Goal: Task Accomplishment & Management: Manage account settings

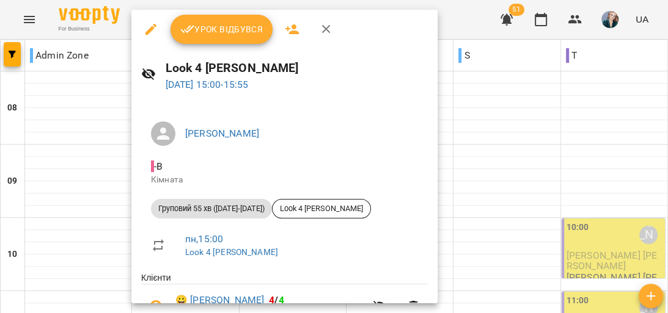
scroll to position [237, 0]
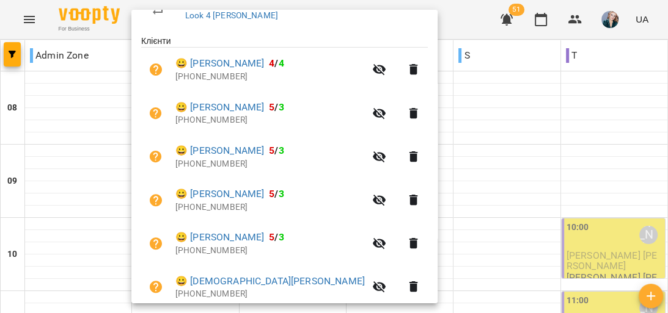
click at [96, 181] on div at bounding box center [334, 156] width 668 height 313
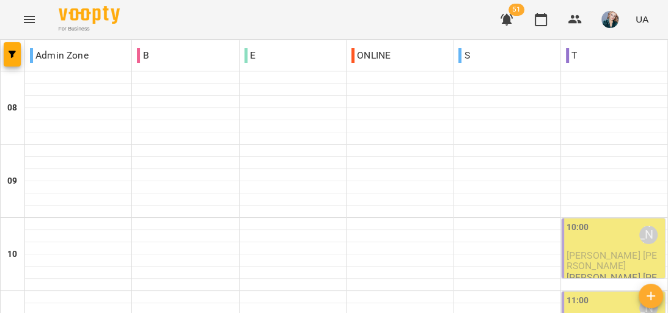
scroll to position [621, 0]
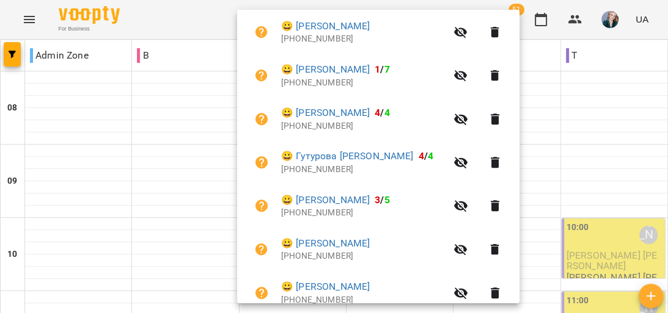
scroll to position [367, 0]
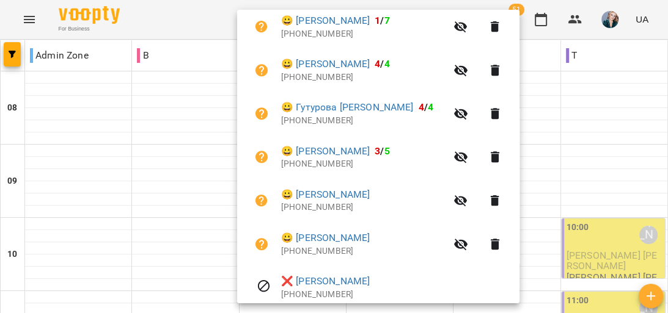
click at [106, 210] on div at bounding box center [334, 156] width 668 height 313
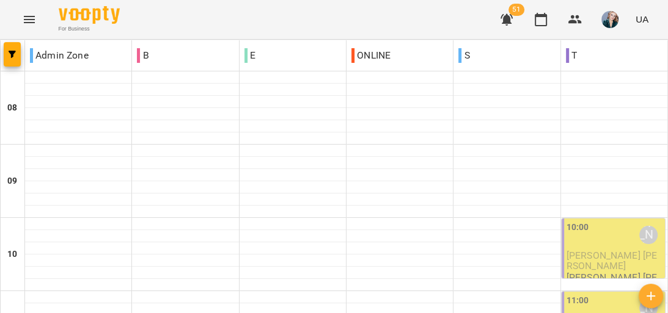
scroll to position [621, 0]
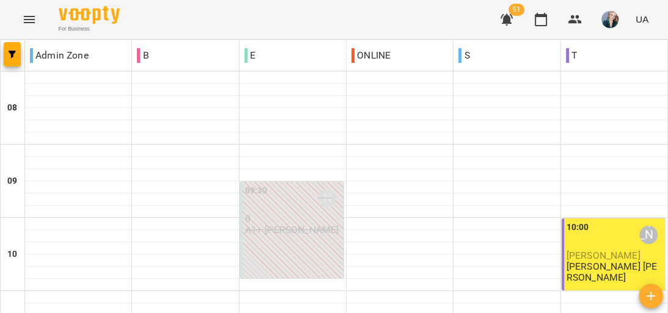
scroll to position [538, 0]
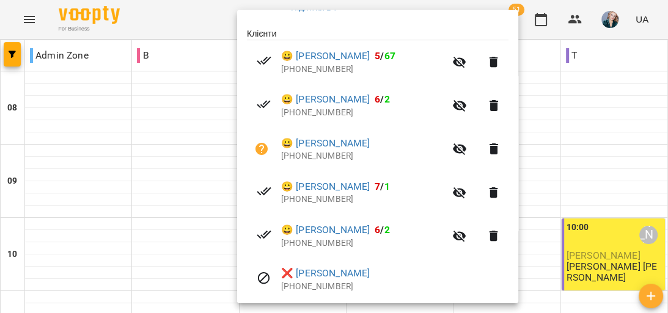
scroll to position [195, 0]
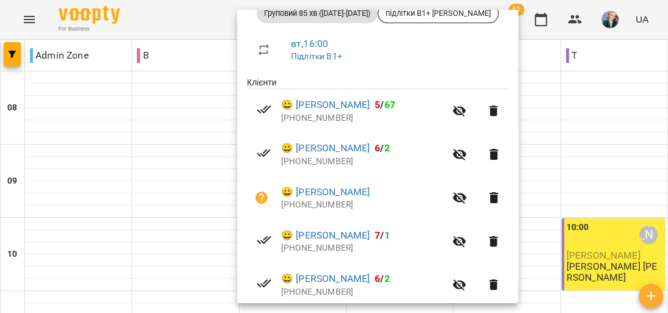
click at [190, 285] on div at bounding box center [334, 156] width 668 height 313
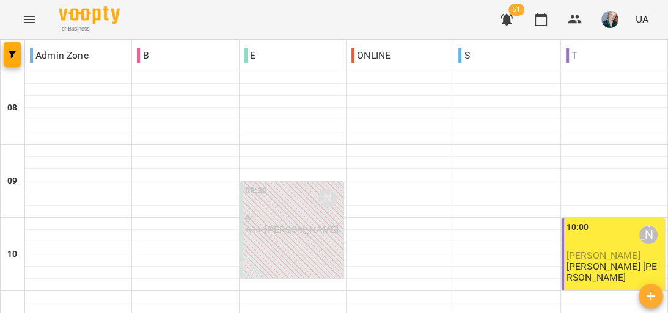
scroll to position [635, 0]
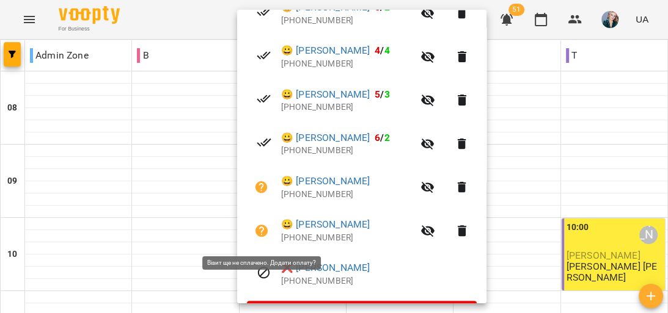
scroll to position [244, 0]
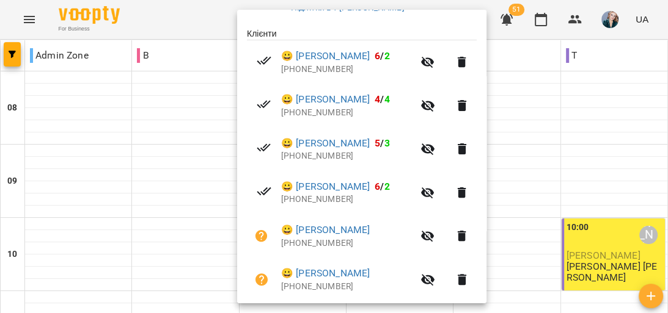
click at [164, 291] on div at bounding box center [334, 156] width 668 height 313
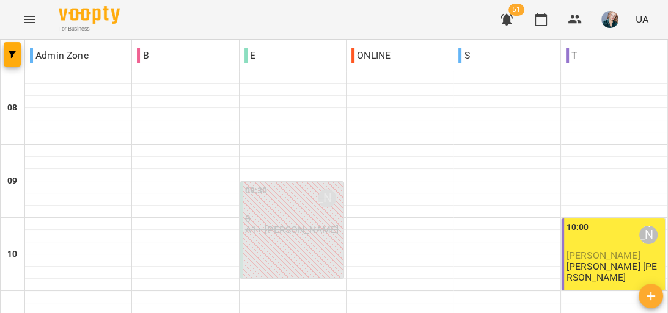
scroll to position [293, 0]
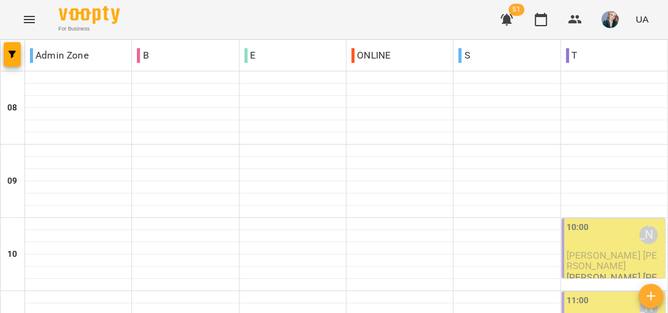
scroll to position [733, 0]
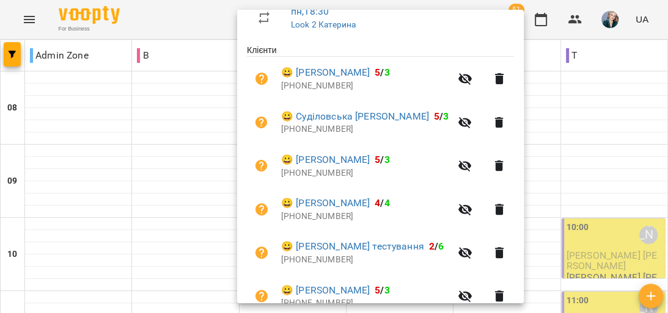
scroll to position [244, 0]
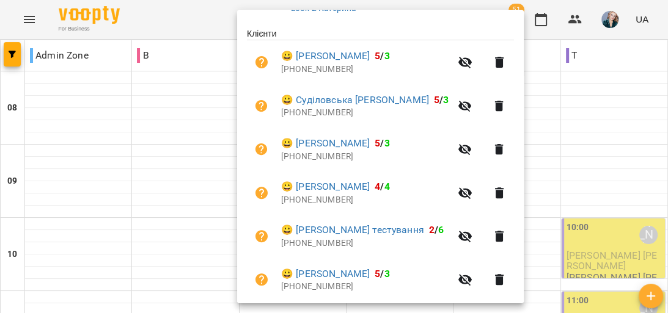
click at [214, 277] on div at bounding box center [334, 156] width 668 height 313
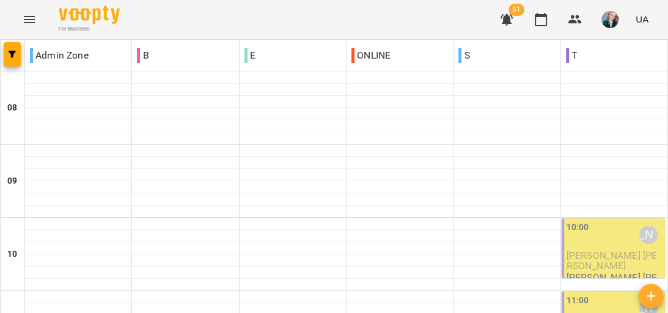
scroll to position [538, 0]
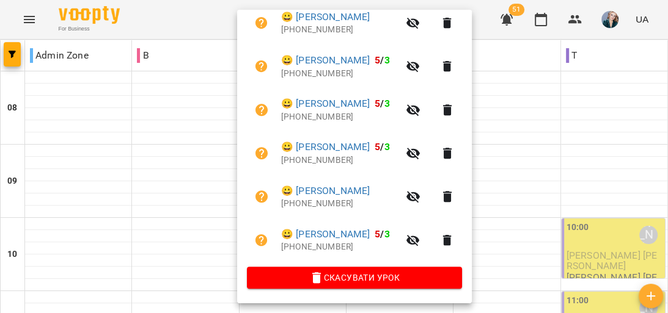
scroll to position [329, 0]
click at [100, 161] on div at bounding box center [334, 156] width 668 height 313
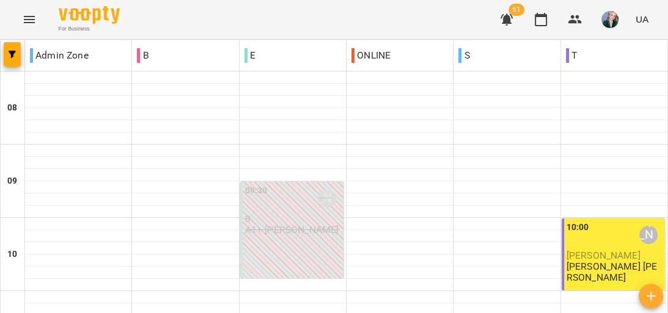
scroll to position [669, 0]
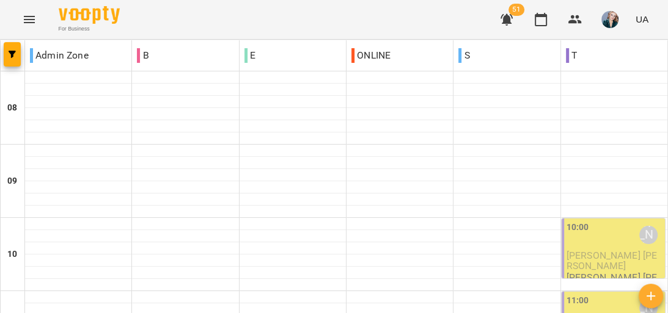
scroll to position [865, 0]
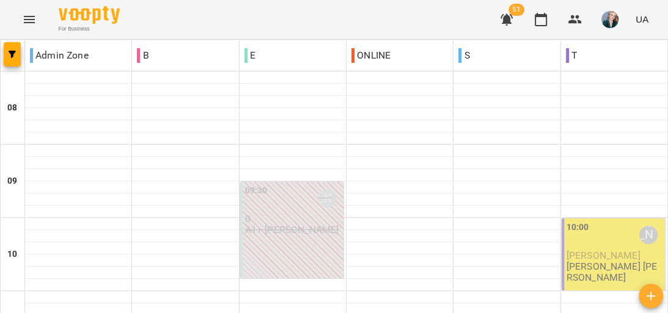
scroll to position [489, 0]
type input "**********"
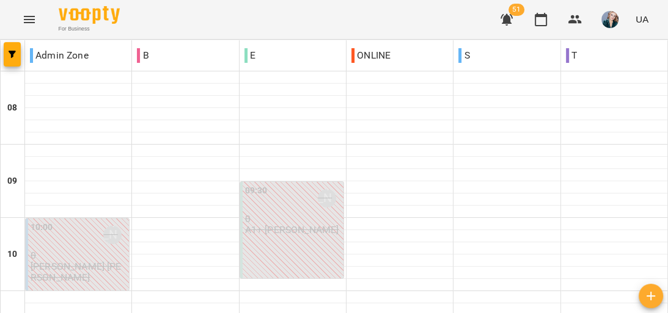
scroll to position [669, 0]
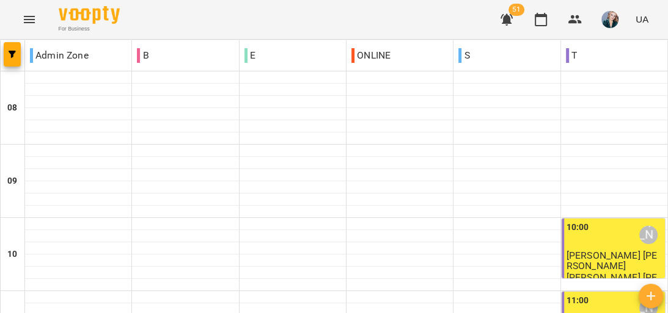
scroll to position [865, 0]
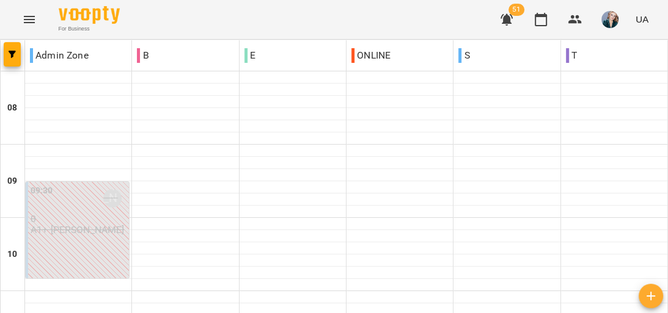
scroll to position [586, 0]
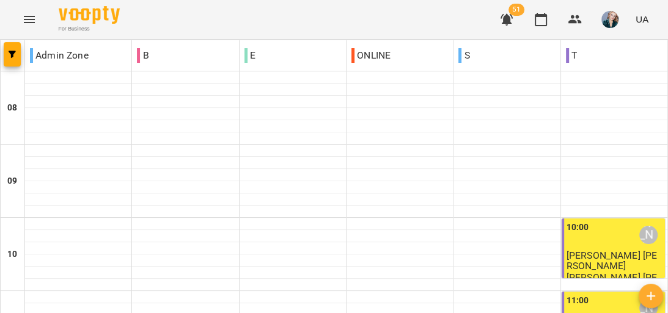
scroll to position [733, 0]
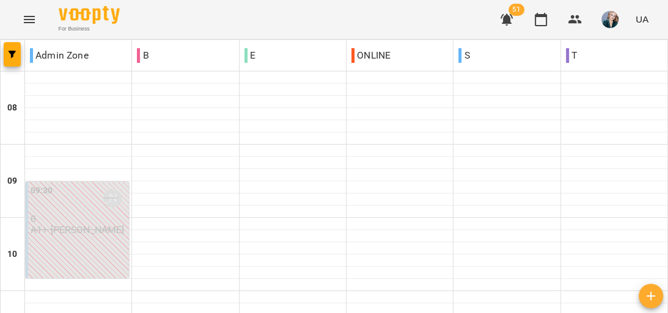
scroll to position [782, 0]
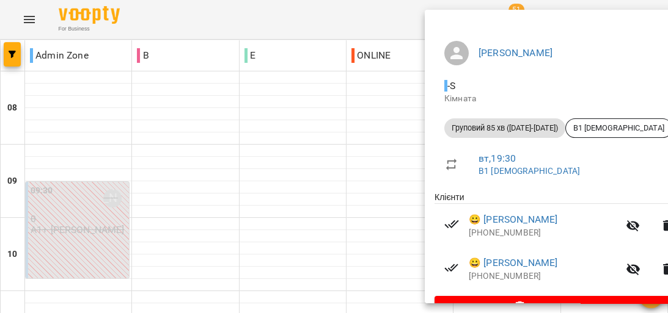
scroll to position [98, 0]
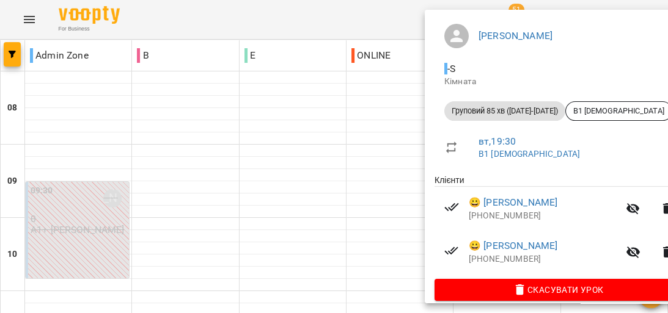
click at [357, 164] on div at bounding box center [334, 156] width 668 height 313
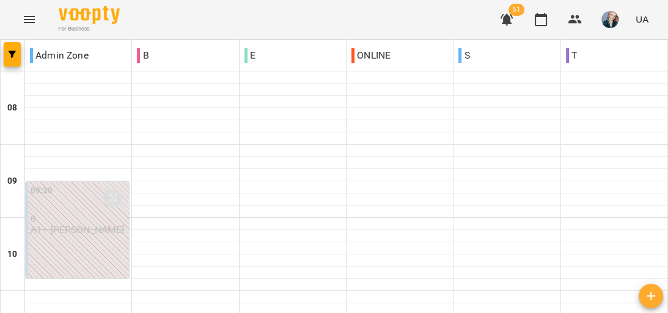
scroll to position [572, 0]
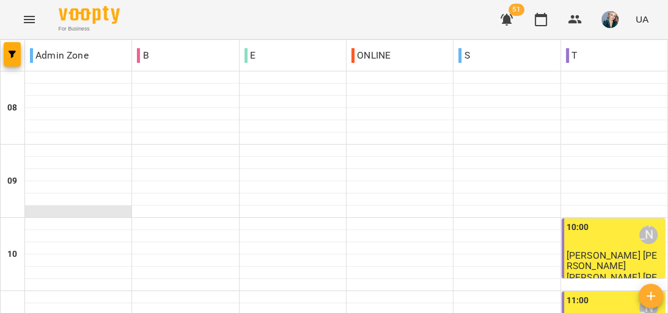
scroll to position [865, 0]
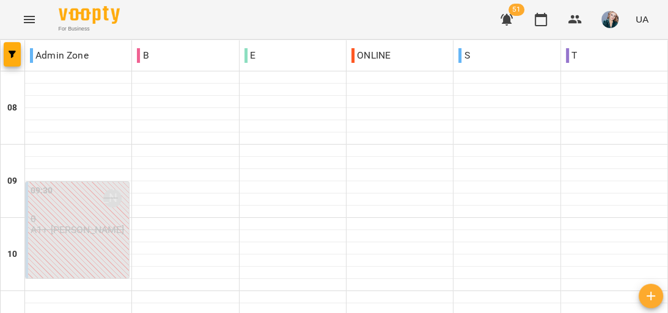
scroll to position [669, 0]
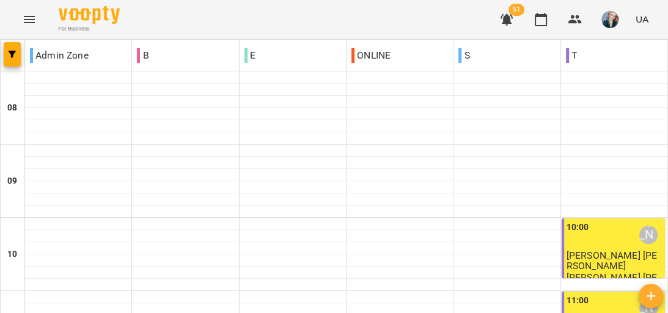
scroll to position [831, 0]
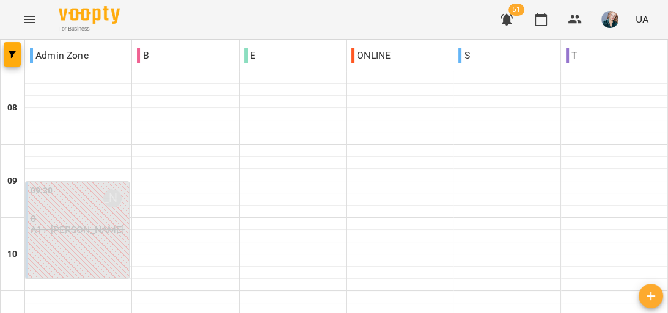
scroll to position [865, 0]
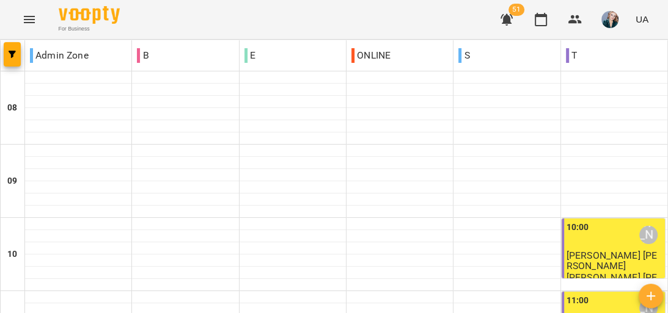
drag, startPoint x: 385, startPoint y: 247, endPoint x: 381, endPoint y: 240, distance: 8.5
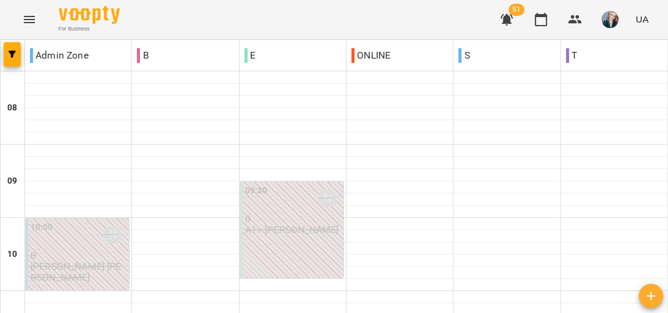
scroll to position [586, 0]
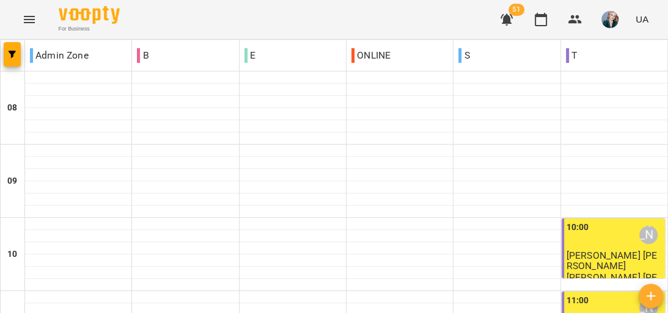
scroll to position [635, 0]
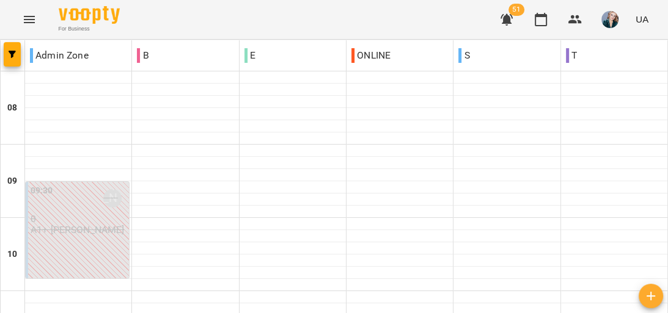
scroll to position [586, 0]
drag, startPoint x: 20, startPoint y: 252, endPoint x: 27, endPoint y: 247, distance: 8.8
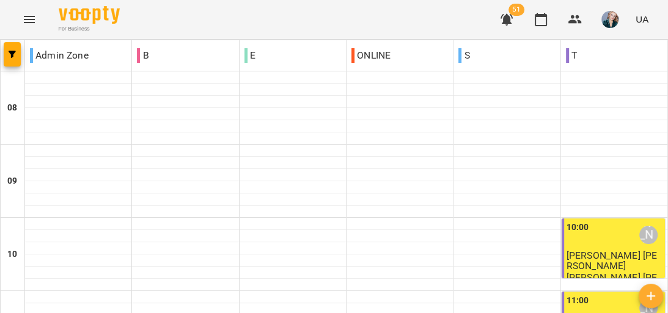
scroll to position [782, 0]
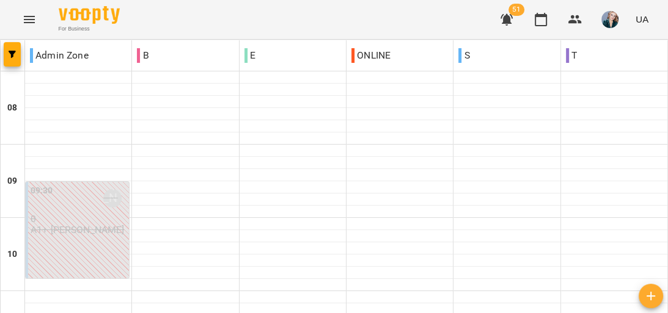
scroll to position [621, 0]
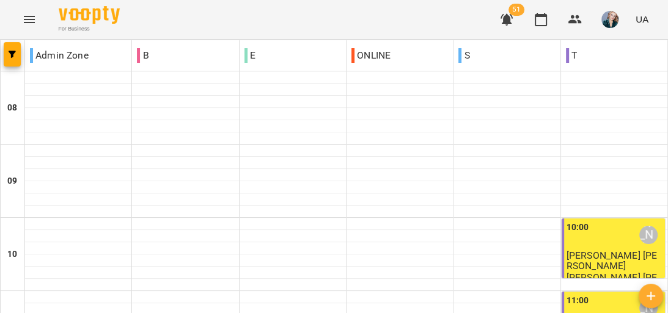
scroll to position [733, 0]
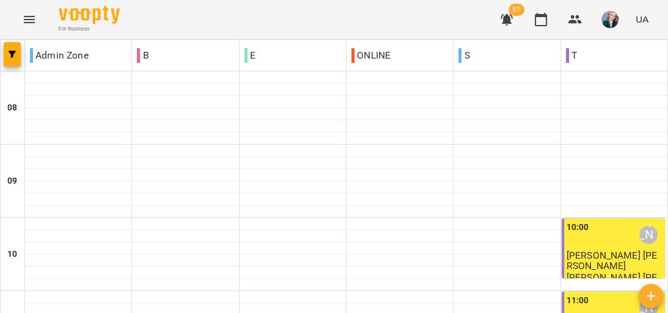
scroll to position [782, 0]
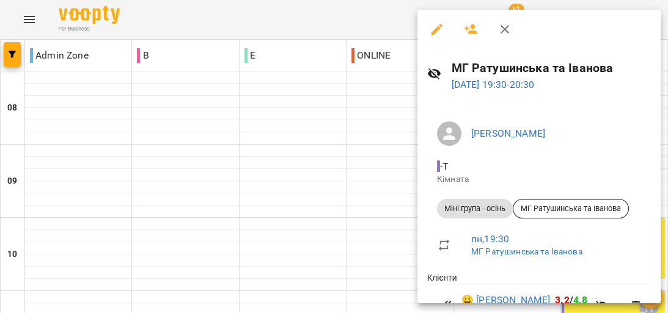
click at [307, 251] on div at bounding box center [334, 156] width 668 height 313
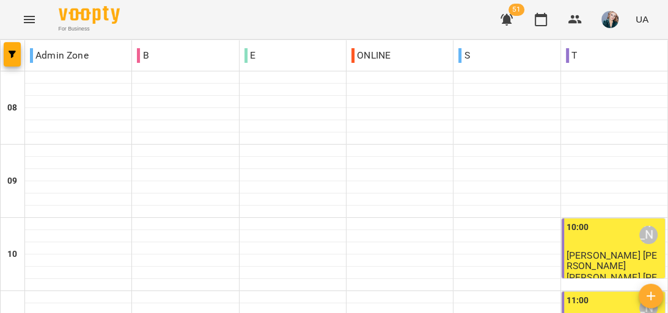
type input "**********"
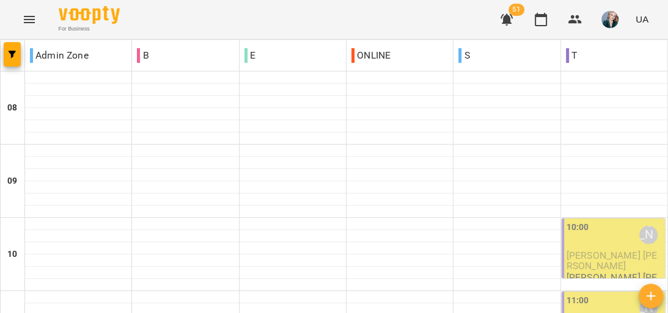
scroll to position [586, 0]
type input "**********"
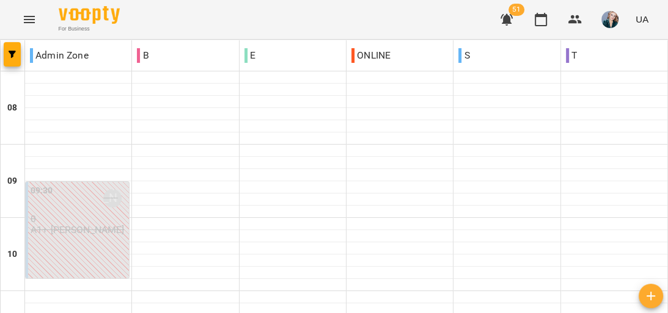
scroll to position [572, 0]
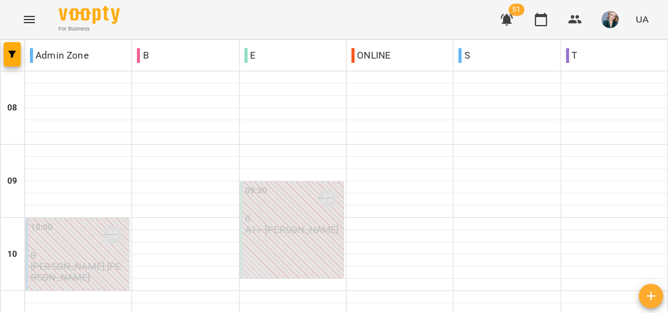
scroll to position [327, 0]
type input "**********"
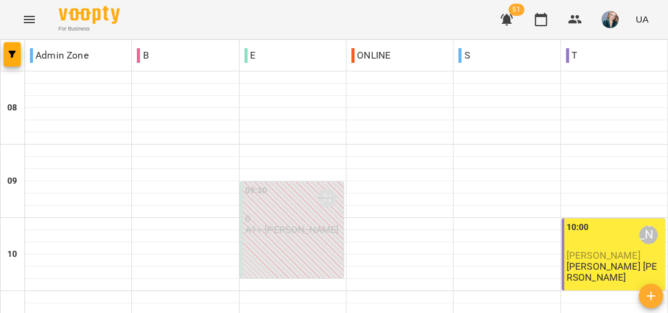
scroll to position [782, 0]
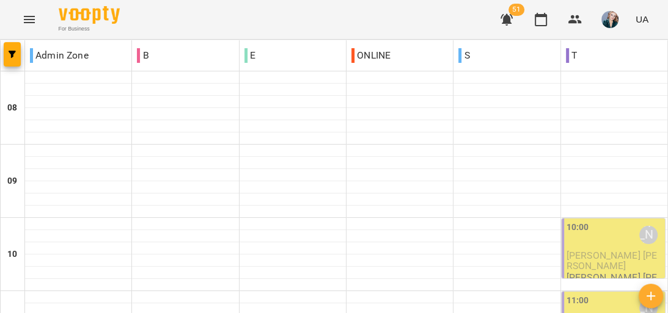
scroll to position [586, 0]
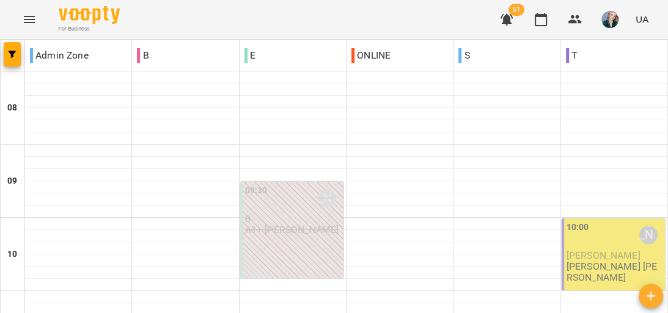
scroll to position [489, 0]
type input "**********"
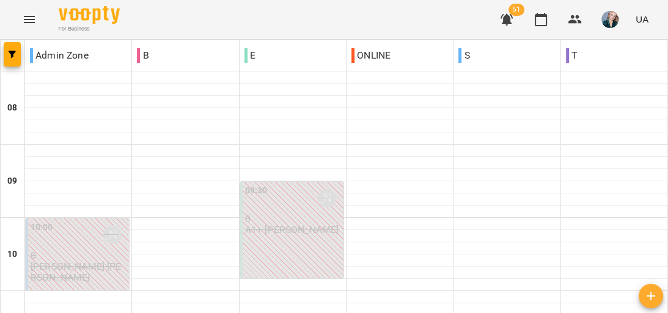
scroll to position [865, 0]
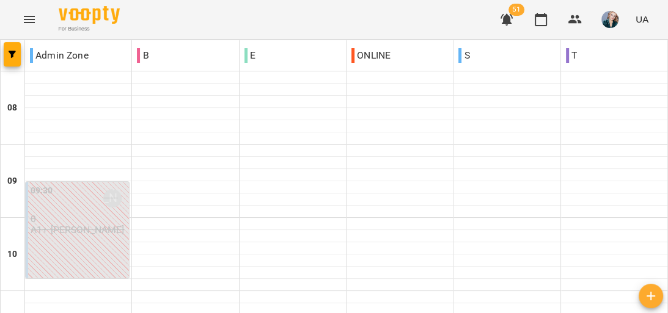
scroll to position [718, 0]
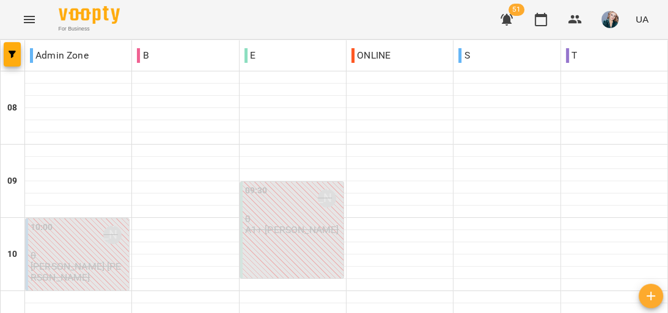
scroll to position [831, 0]
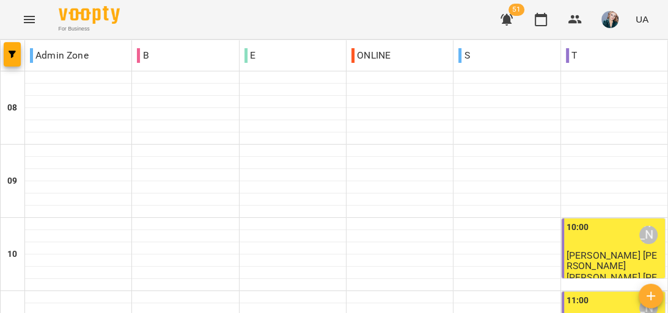
scroll to position [635, 0]
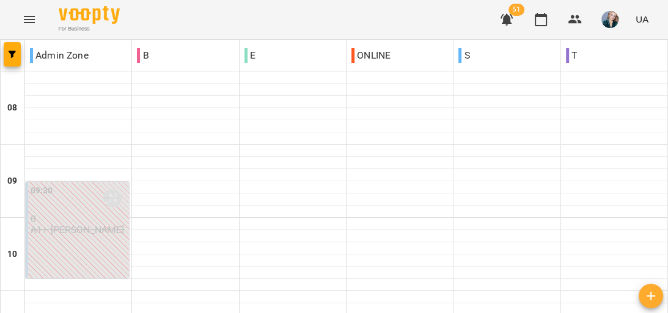
scroll to position [733, 0]
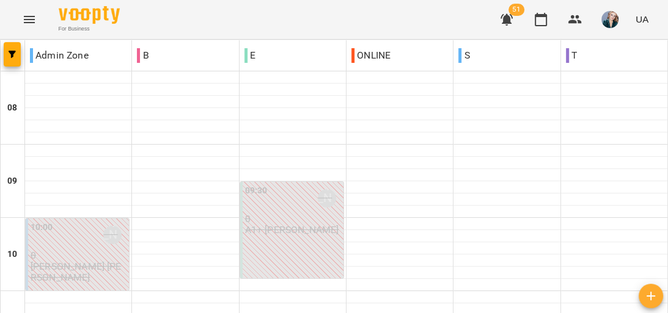
scroll to position [635, 0]
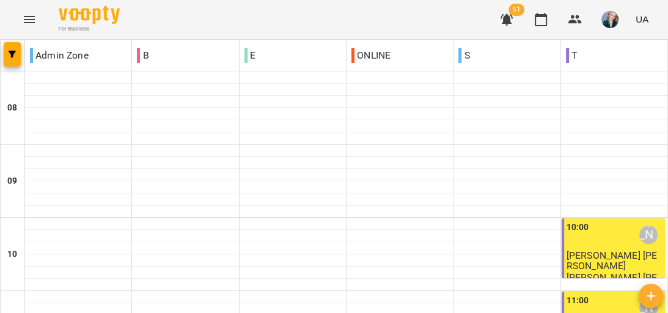
scroll to position [523, 0]
type input "**********"
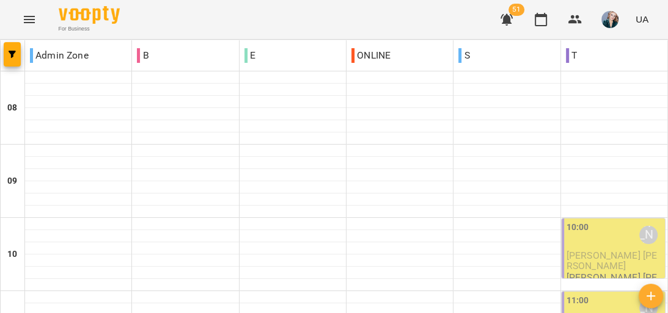
scroll to position [147, 0]
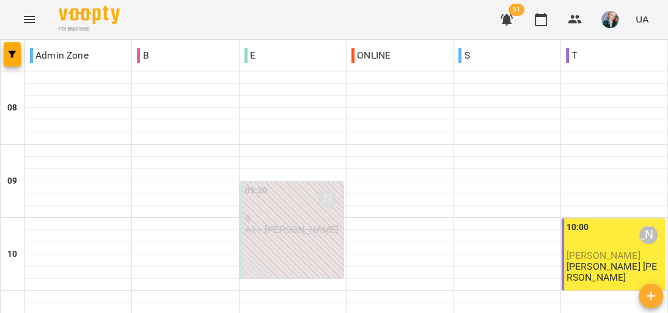
scroll to position [586, 0]
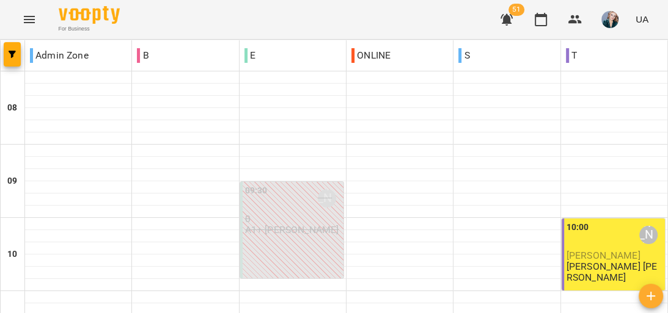
scroll to position [733, 0]
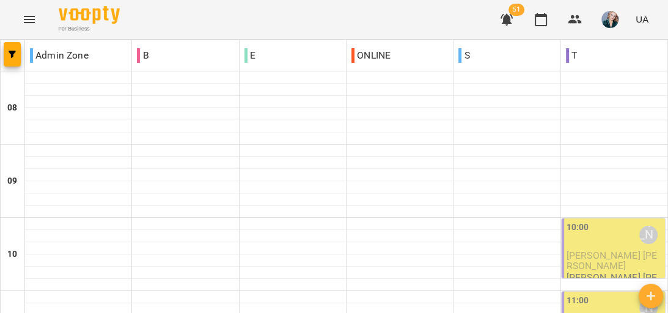
scroll to position [782, 0]
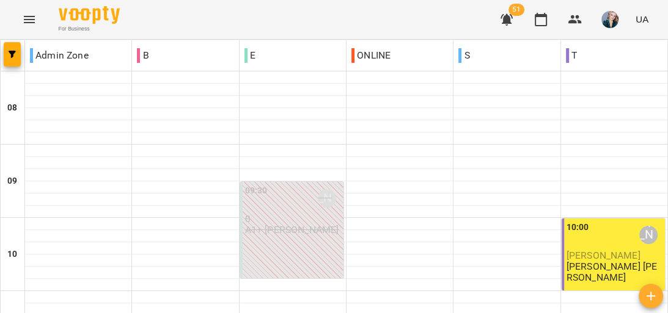
scroll to position [538, 0]
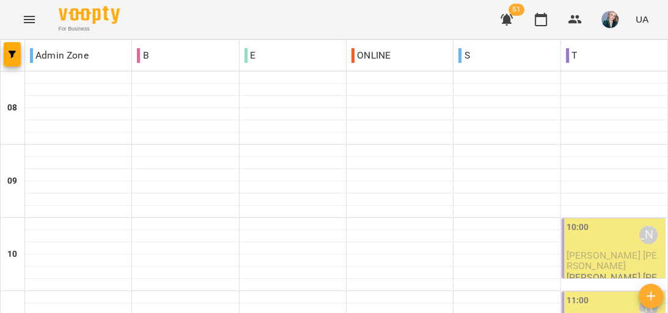
scroll to position [391, 0]
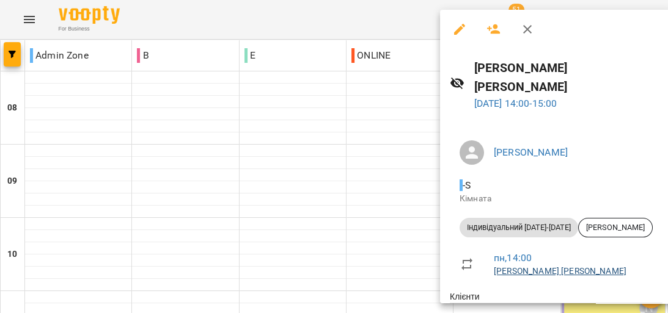
click at [528, 266] on link "Індив Крупа Ольга Алла" at bounding box center [560, 271] width 133 height 10
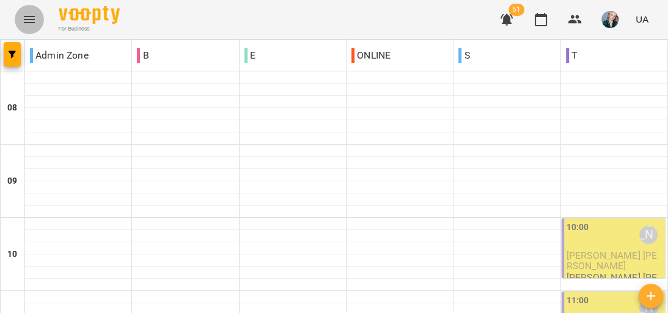
click at [35, 23] on icon "Menu" at bounding box center [29, 19] width 15 height 15
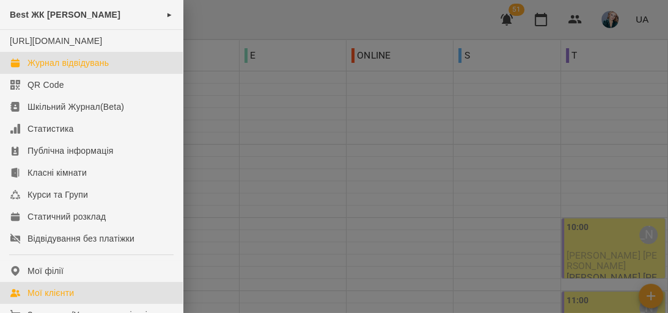
click at [76, 304] on link "Мої клієнти" at bounding box center [91, 293] width 183 height 22
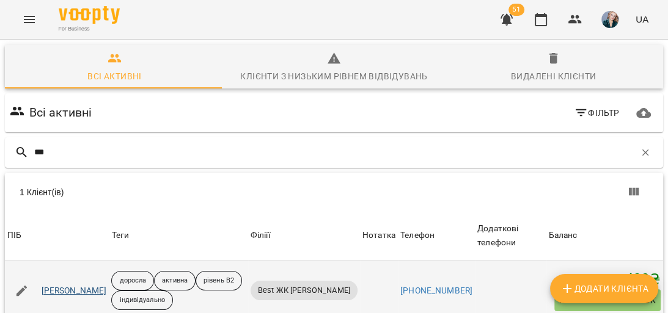
type input "***"
click at [54, 288] on link "Крупа Ольга" at bounding box center [74, 291] width 65 height 12
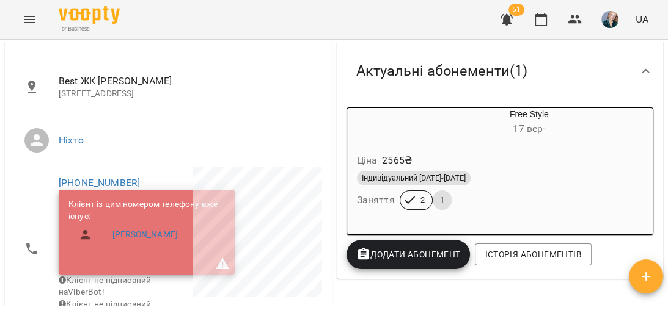
scroll to position [147, 0]
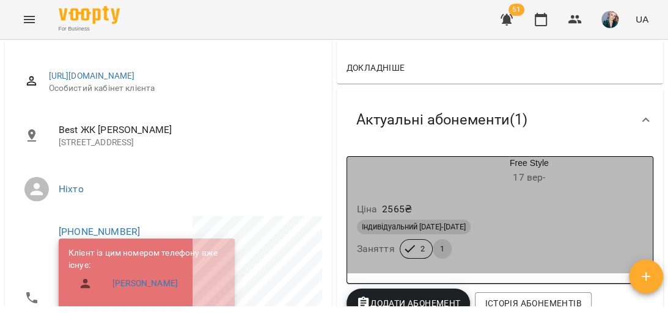
click at [518, 164] on div "Free Style 17 вер -" at bounding box center [529, 171] width 247 height 29
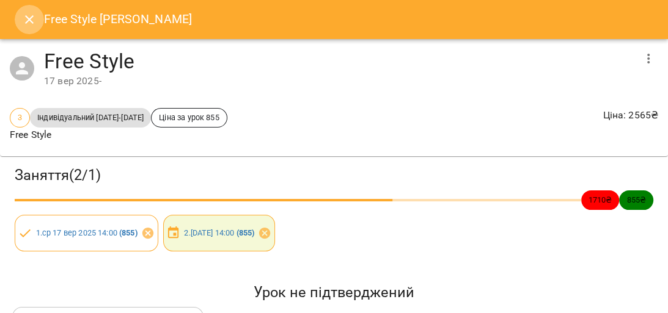
click at [23, 26] on icon "Close" at bounding box center [29, 19] width 15 height 15
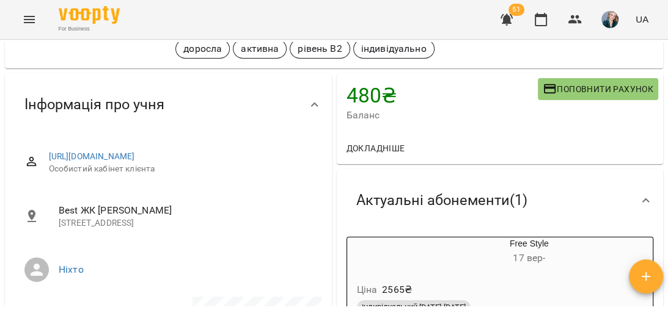
scroll to position [49, 0]
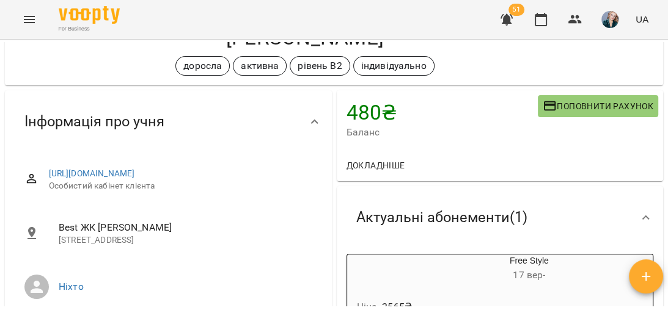
click at [27, 16] on icon "Menu" at bounding box center [29, 19] width 11 height 7
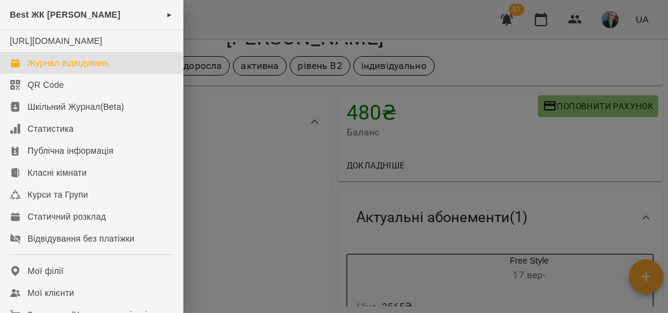
click at [64, 69] on div "Журнал відвідувань" at bounding box center [67, 63] width 81 height 12
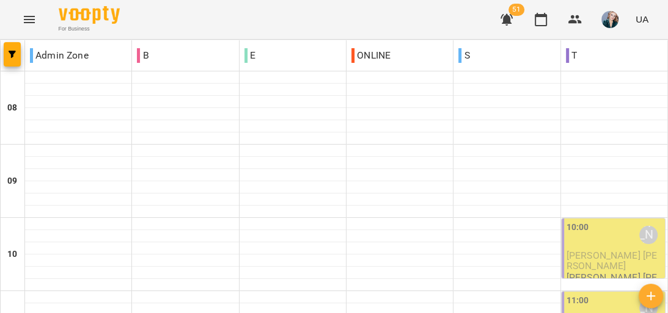
scroll to position [684, 0]
type input "**********"
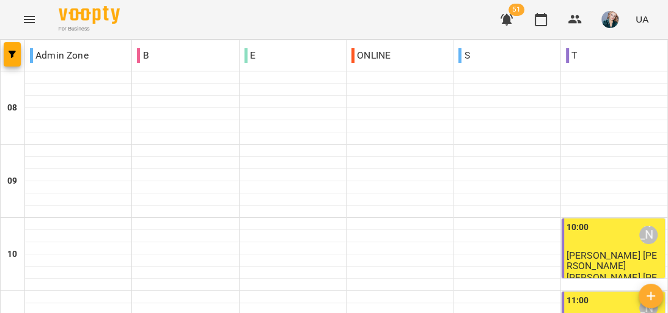
scroll to position [733, 0]
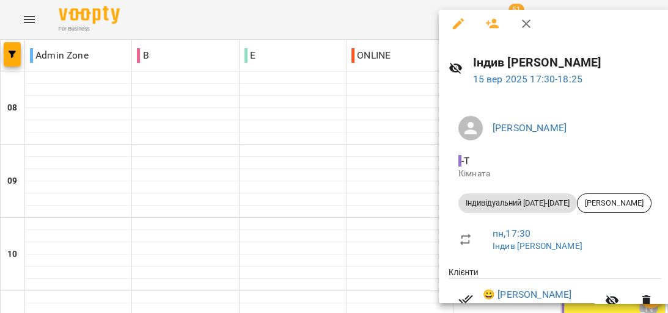
scroll to position [0, 0]
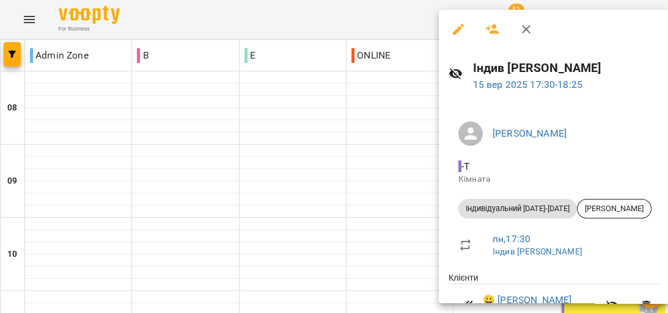
click at [403, 161] on div at bounding box center [334, 156] width 668 height 313
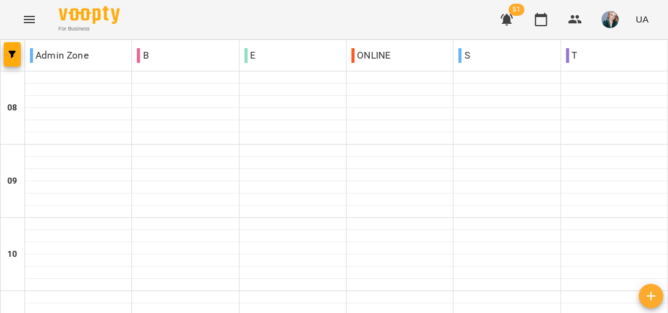
type input "**********"
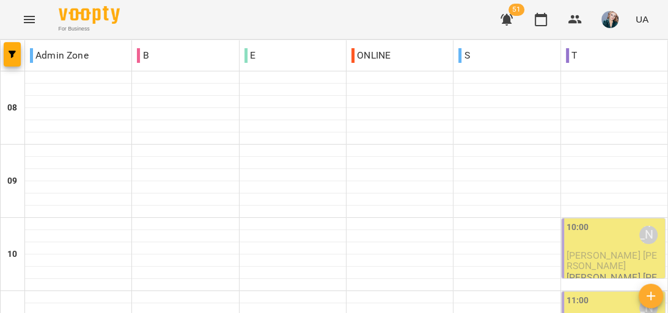
scroll to position [767, 0]
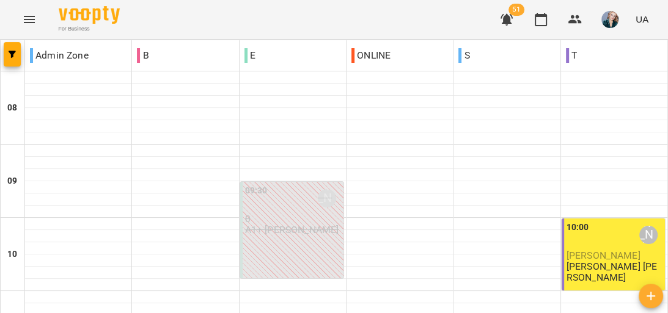
scroll to position [782, 0]
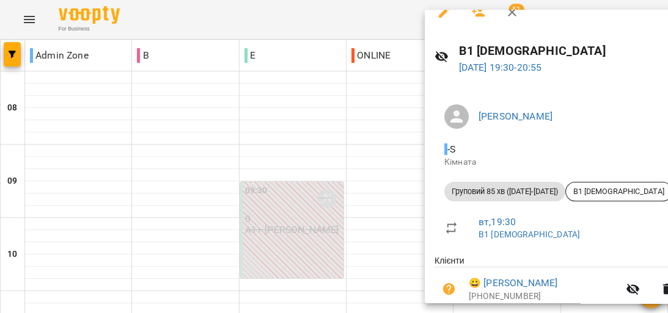
scroll to position [0, 0]
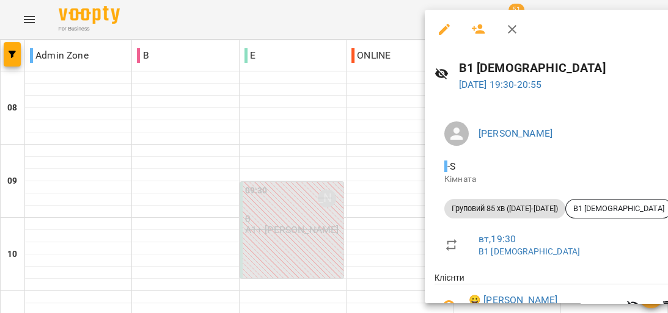
click at [366, 195] on div at bounding box center [334, 156] width 668 height 313
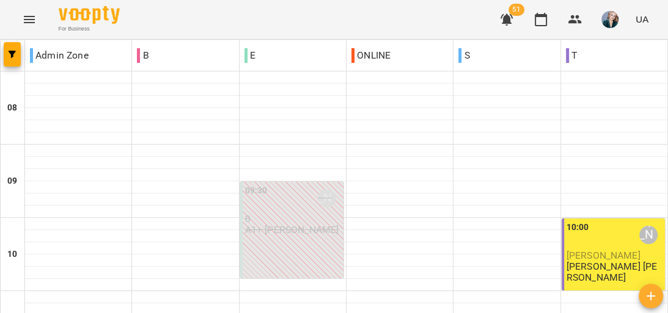
scroll to position [733, 0]
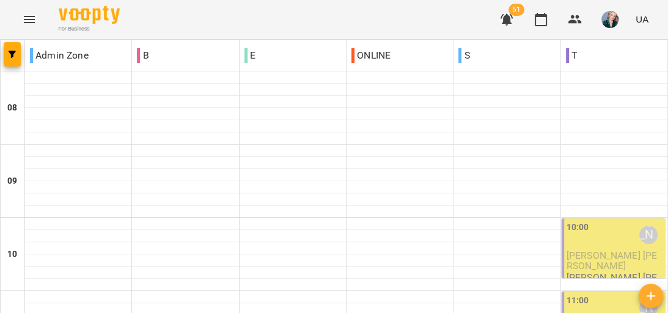
scroll to position [621, 0]
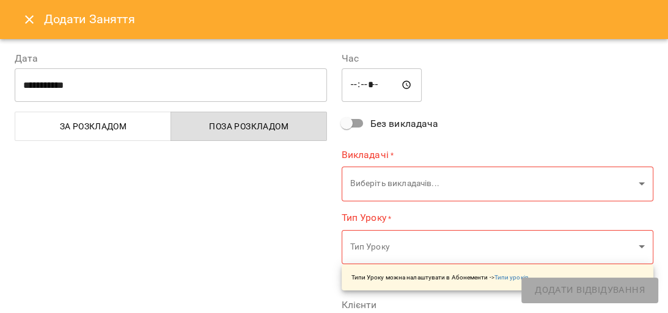
type input "**********"
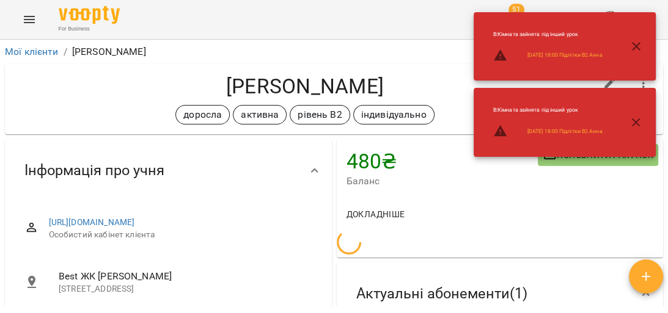
click at [631, 44] on icon "button" at bounding box center [636, 46] width 15 height 15
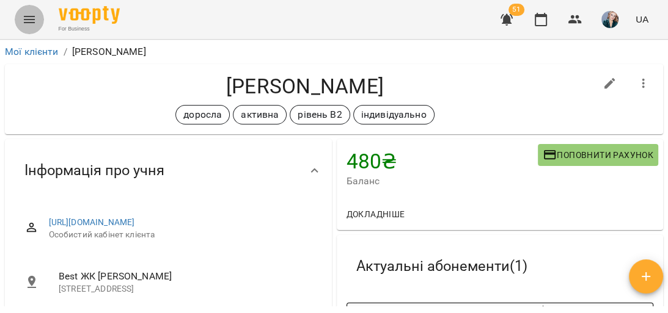
click at [30, 16] on icon "Menu" at bounding box center [29, 19] width 11 height 7
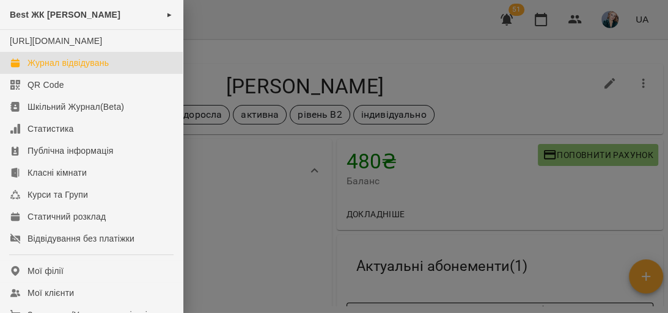
click at [47, 69] on div "Журнал відвідувань" at bounding box center [67, 63] width 81 height 12
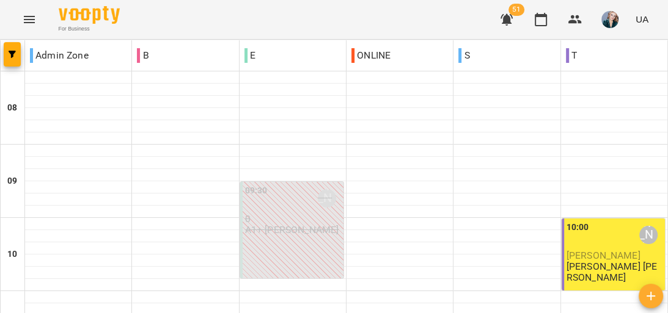
scroll to position [733, 0]
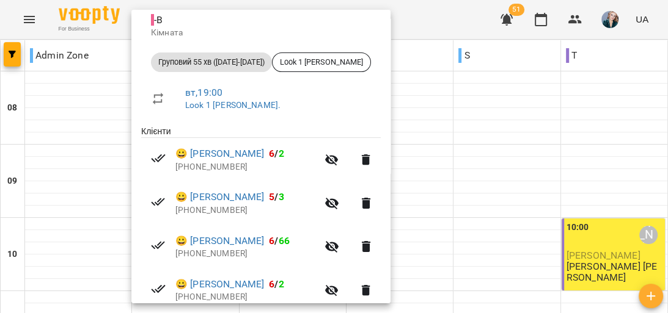
scroll to position [195, 0]
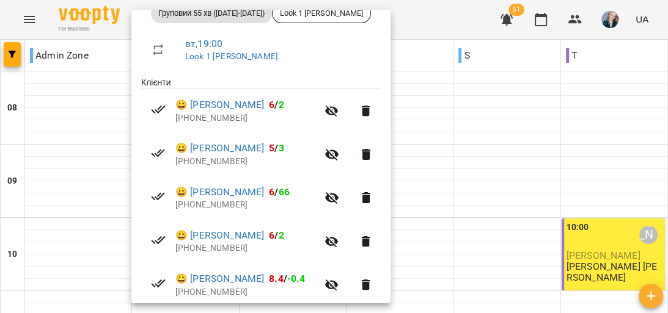
click at [75, 155] on div at bounding box center [334, 156] width 668 height 313
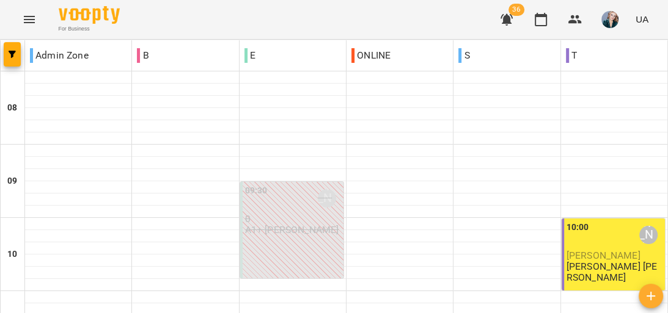
scroll to position [586, 0]
